Goal: Information Seeking & Learning: Learn about a topic

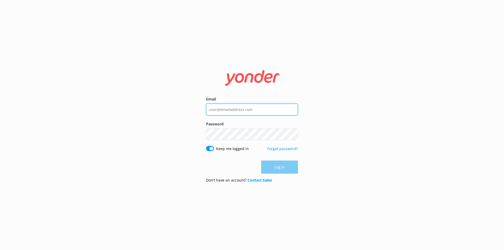
type input "resort.manager@therarotongan.com"
click at [278, 168] on div "Log in" at bounding box center [252, 167] width 92 height 13
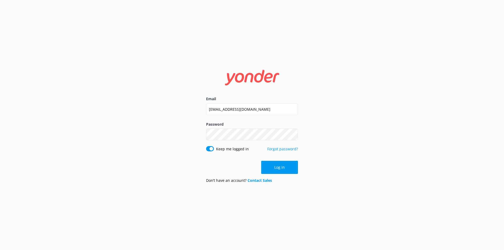
drag, startPoint x: 276, startPoint y: 167, endPoint x: 288, endPoint y: 168, distance: 11.8
click at [277, 167] on button "Log in" at bounding box center [279, 167] width 37 height 13
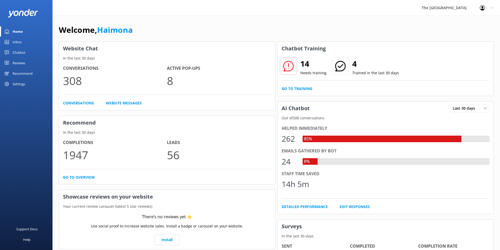
click at [17, 52] on div "Chatbot" at bounding box center [19, 52] width 13 height 11
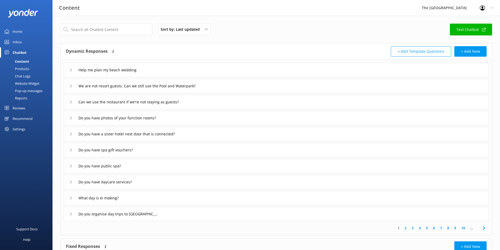
click at [22, 98] on div "Reports" at bounding box center [15, 98] width 24 height 7
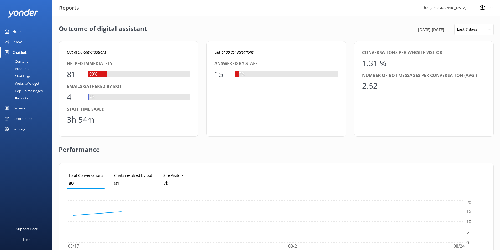
scroll to position [49, 415]
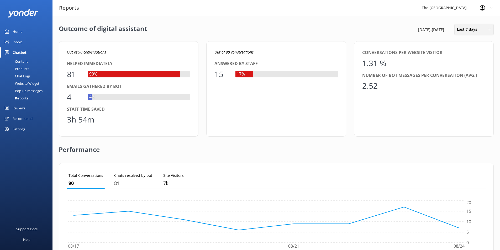
click at [488, 31] on div "Last 7 days" at bounding box center [474, 30] width 37 height 6
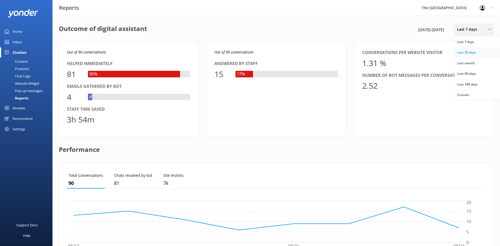
click at [469, 51] on div "Last 30 days" at bounding box center [466, 52] width 19 height 5
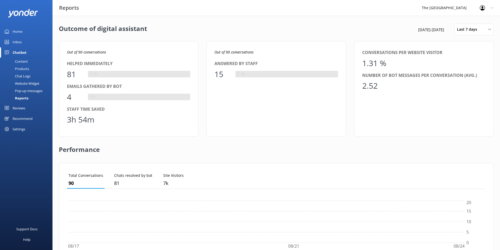
scroll to position [4, 4]
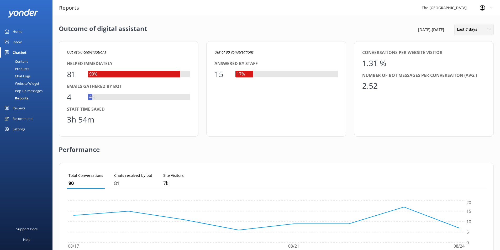
click at [487, 28] on div "Last 7 days" at bounding box center [474, 30] width 37 height 6
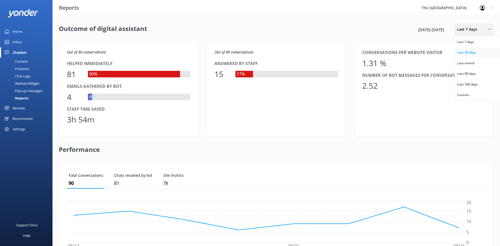
click at [470, 52] on div "Last 30 days" at bounding box center [466, 52] width 19 height 5
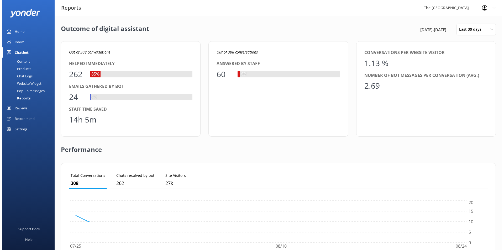
scroll to position [49, 415]
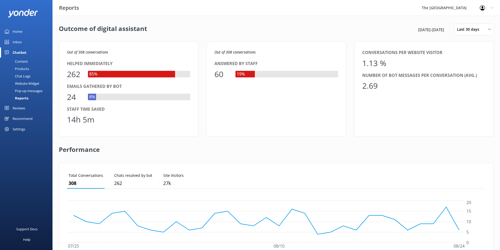
click at [32, 91] on div "Pop-up messages" at bounding box center [22, 90] width 39 height 7
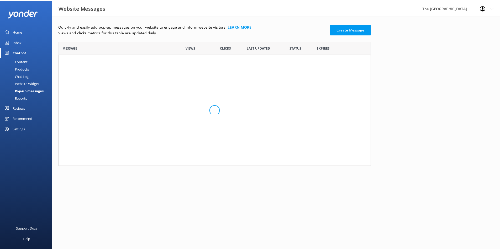
scroll to position [4, 4]
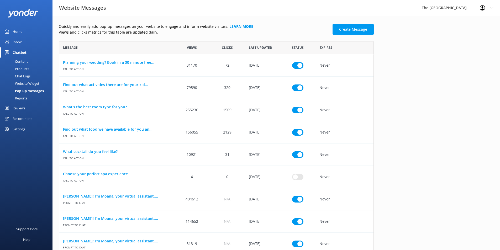
click at [23, 97] on div "Reports" at bounding box center [15, 98] width 24 height 7
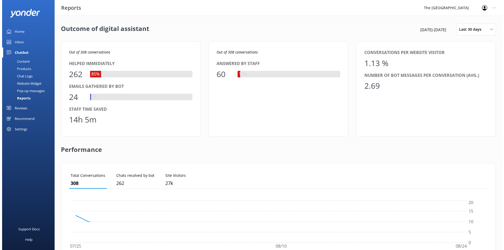
scroll to position [49, 415]
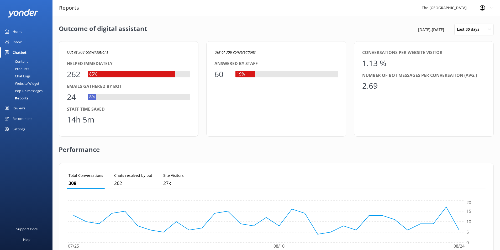
click at [18, 108] on div "Reviews" at bounding box center [19, 108] width 13 height 11
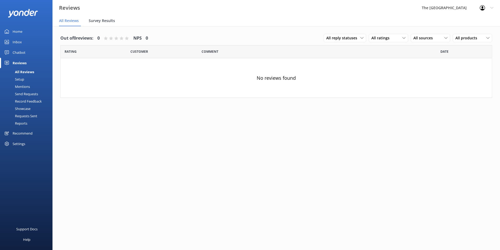
click at [105, 20] on span "Survey Results" at bounding box center [102, 20] width 26 height 5
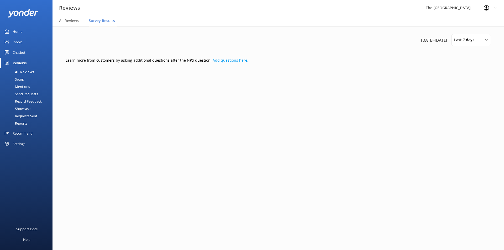
click at [25, 87] on div "Mentions" at bounding box center [16, 86] width 27 height 7
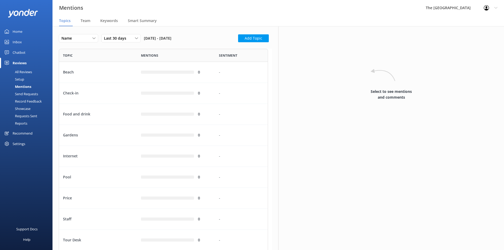
scroll to position [220, 205]
click at [136, 39] on icon at bounding box center [136, 38] width 3 height 3
click at [116, 70] on div "Last 90 days" at bounding box center [113, 70] width 19 height 5
click at [88, 20] on span "Team" at bounding box center [86, 20] width 10 height 5
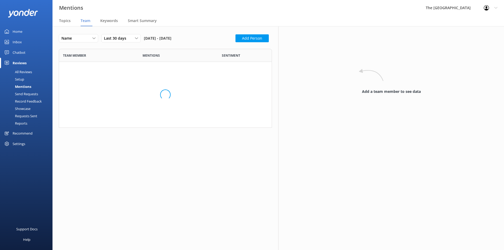
scroll to position [30, 209]
click at [110, 21] on span "Keywords" at bounding box center [109, 20] width 18 height 5
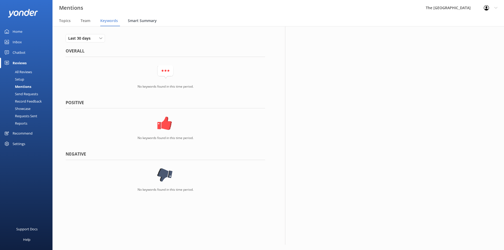
click at [146, 20] on span "Smart Summary" at bounding box center [142, 20] width 29 height 5
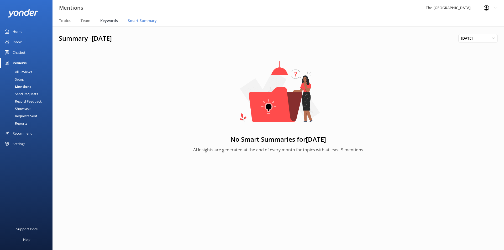
click at [112, 22] on span "Keywords" at bounding box center [109, 20] width 18 height 5
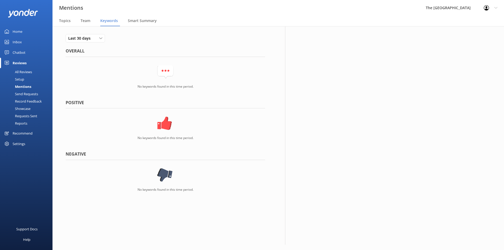
click at [30, 93] on div "Send Requests" at bounding box center [20, 93] width 35 height 7
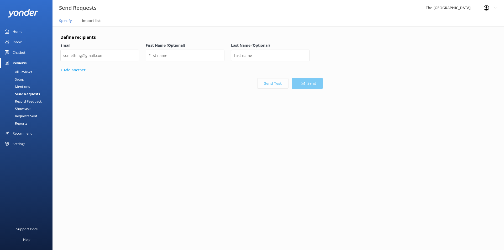
click at [28, 115] on div "Requests Sent" at bounding box center [20, 115] width 34 height 7
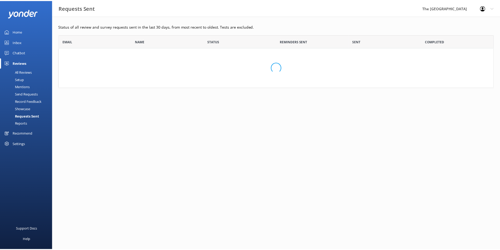
scroll to position [49, 435]
click at [19, 62] on div "Reviews" at bounding box center [20, 63] width 14 height 11
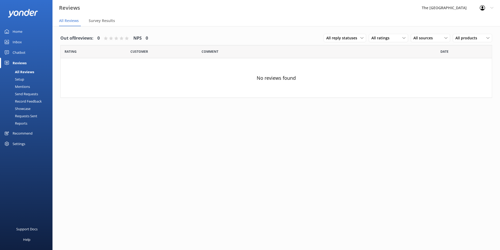
click at [19, 51] on div "Chatbot" at bounding box center [19, 52] width 13 height 11
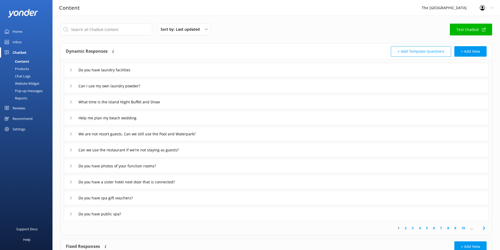
click at [16, 42] on div "Inbox" at bounding box center [17, 42] width 9 height 11
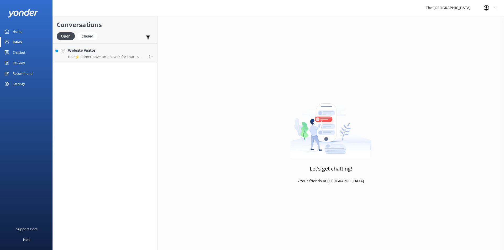
click at [17, 84] on div "Settings" at bounding box center [19, 84] width 13 height 11
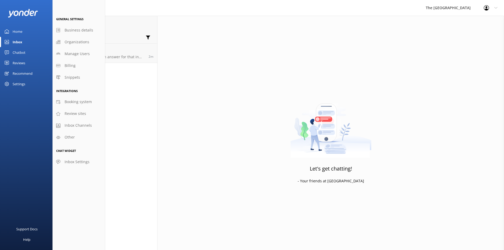
click at [17, 31] on div "Home" at bounding box center [18, 31] width 10 height 11
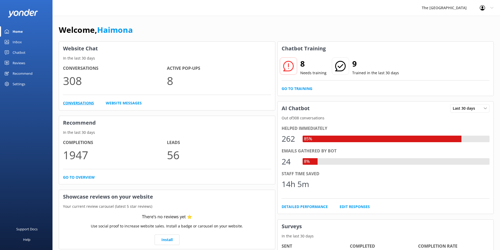
click at [76, 104] on link "Conversations" at bounding box center [78, 103] width 31 height 6
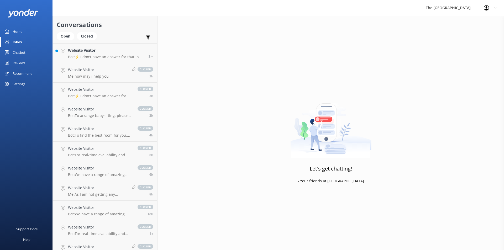
click at [17, 29] on div "Home" at bounding box center [18, 31] width 10 height 11
